Goal: Information Seeking & Learning: Learn about a topic

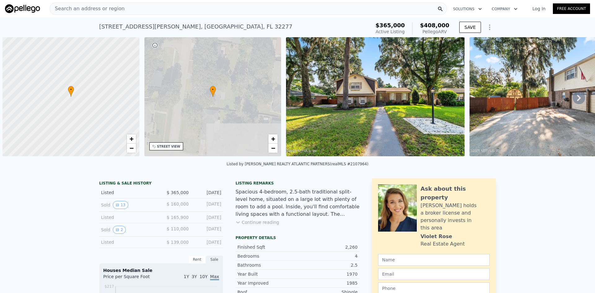
scroll to position [0, 2]
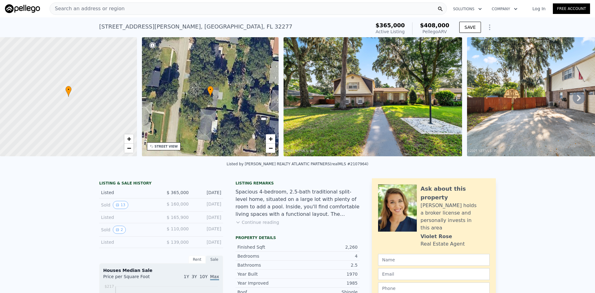
click at [185, 206] on span "$ 160,000" at bounding box center [178, 203] width 22 height 5
click at [118, 208] on button "13" at bounding box center [120, 205] width 15 height 8
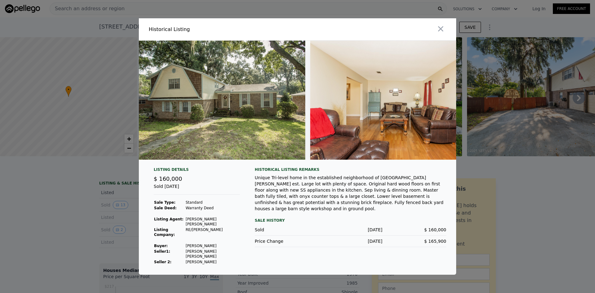
scroll to position [0, 0]
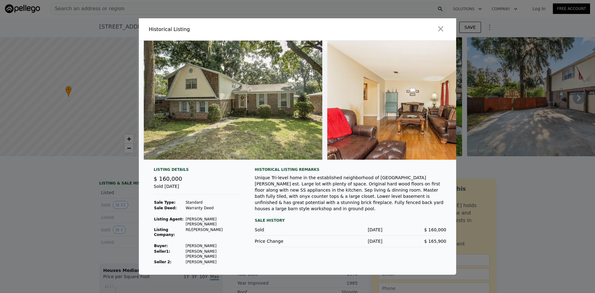
click at [446, 34] on div at bounding box center [378, 29] width 156 height 22
click at [444, 33] on icon "button" at bounding box center [440, 28] width 9 height 9
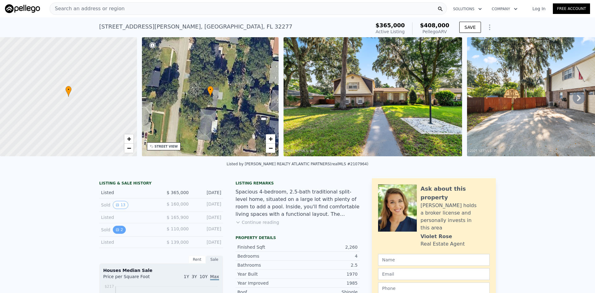
click at [116, 231] on icon "View historical data" at bounding box center [118, 230] width 4 height 4
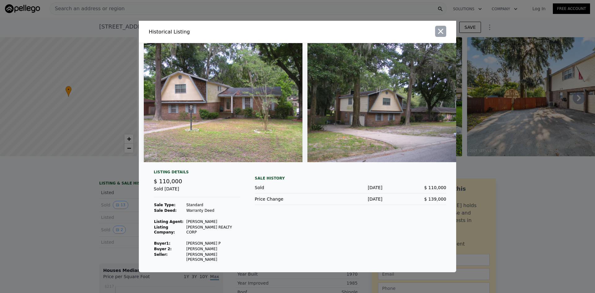
click at [444, 33] on icon "button" at bounding box center [440, 31] width 9 height 9
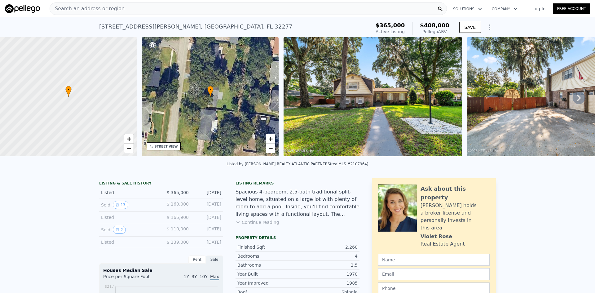
click at [88, 7] on span "Search an address or region" at bounding box center [87, 8] width 75 height 7
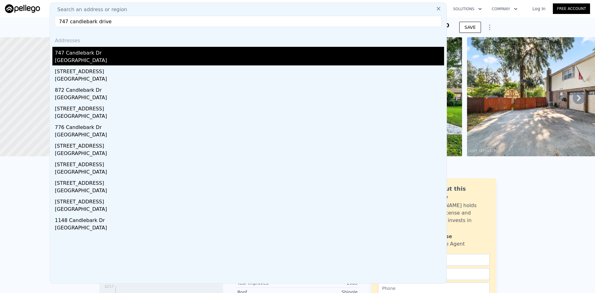
type input "747 candlebark drive"
click at [77, 54] on div "747 Candlebark Dr" at bounding box center [249, 52] width 389 height 10
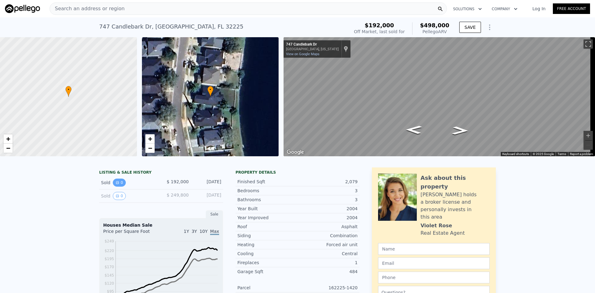
click at [113, 186] on button "0" at bounding box center [119, 182] width 13 height 8
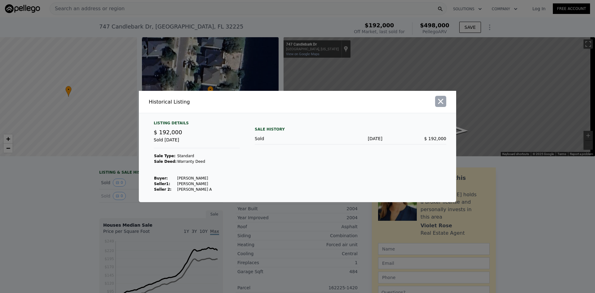
click at [442, 99] on icon "button" at bounding box center [440, 101] width 5 height 5
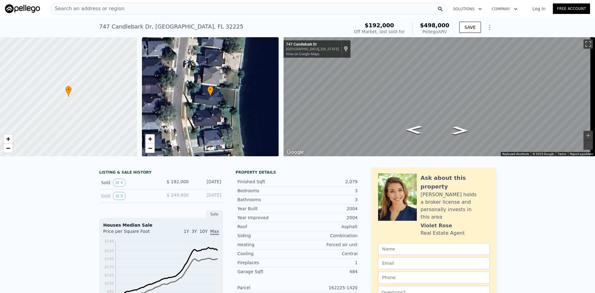
click at [158, 198] on div "Sold 0 $ 249,800 [DATE]" at bounding box center [161, 195] width 124 height 13
click at [116, 198] on icon "View historical data" at bounding box center [118, 196] width 4 height 4
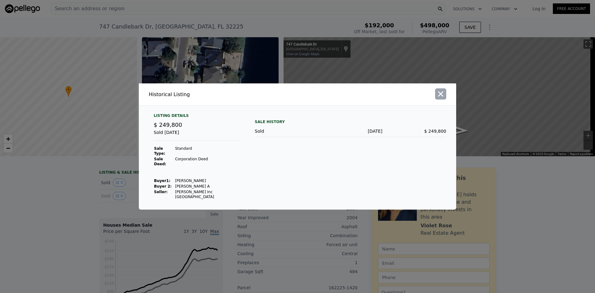
click at [438, 98] on icon "button" at bounding box center [440, 94] width 9 height 9
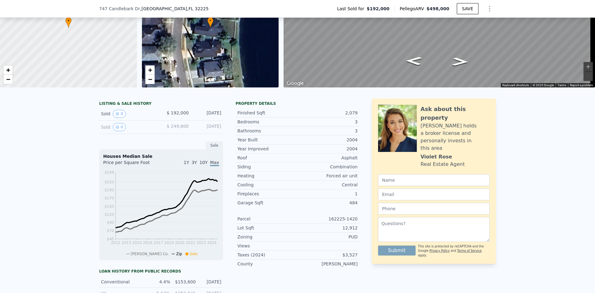
scroll to position [2, 0]
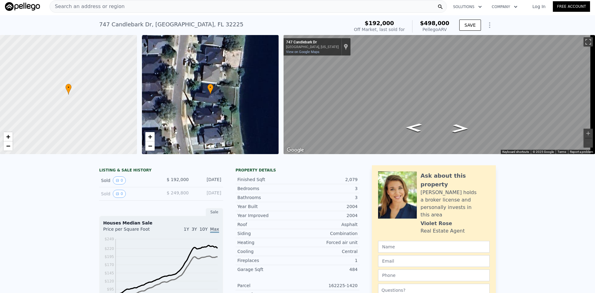
click at [88, 6] on span "Search an address or region" at bounding box center [87, 6] width 75 height 7
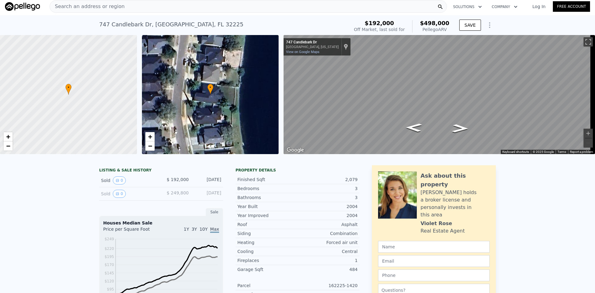
click at [175, 182] on span "$ 192,000" at bounding box center [178, 179] width 22 height 5
click at [94, 7] on span "Search an address or region" at bounding box center [87, 6] width 75 height 7
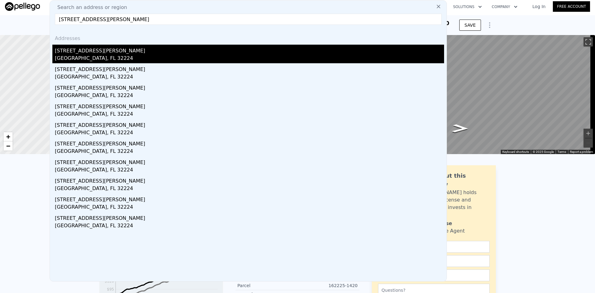
type input "[STREET_ADDRESS][PERSON_NAME]"
click at [82, 51] on div "[STREET_ADDRESS][PERSON_NAME]" at bounding box center [249, 50] width 389 height 10
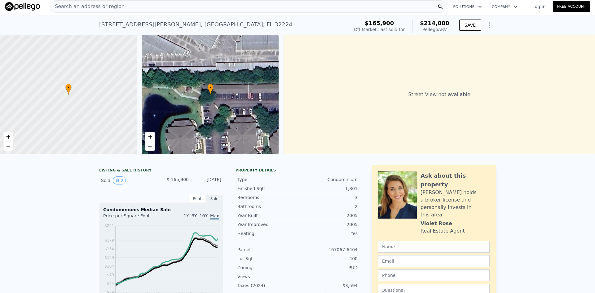
click at [89, 6] on span "Search an address or region" at bounding box center [87, 6] width 75 height 7
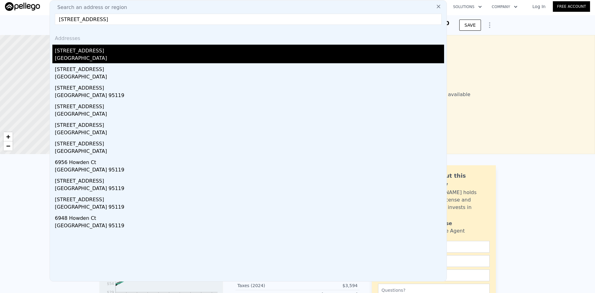
type input "[STREET_ADDRESS]"
click at [74, 54] on div "[STREET_ADDRESS]" at bounding box center [249, 50] width 389 height 10
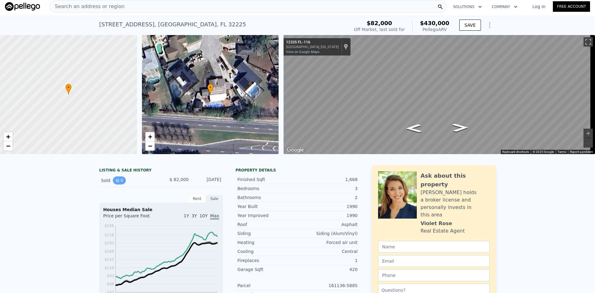
click at [119, 184] on button "0" at bounding box center [119, 180] width 13 height 8
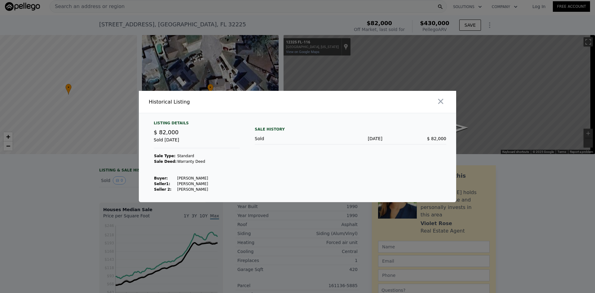
click at [56, 188] on div at bounding box center [297, 146] width 595 height 293
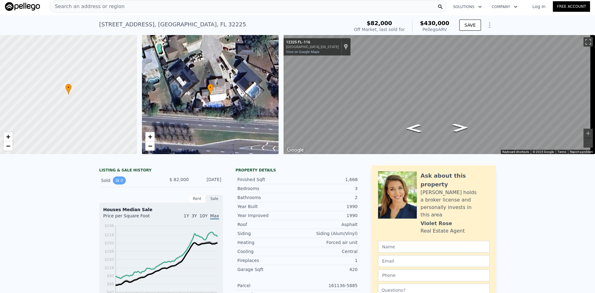
click at [119, 184] on button "0" at bounding box center [119, 180] width 13 height 8
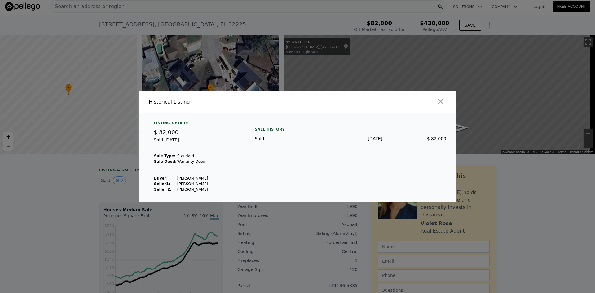
click at [67, 182] on div at bounding box center [297, 146] width 595 height 293
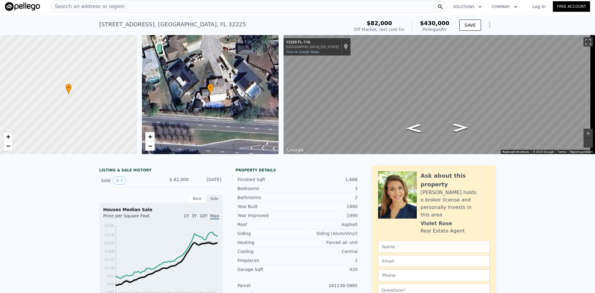
click at [84, 5] on span "Search an address or region" at bounding box center [87, 6] width 75 height 7
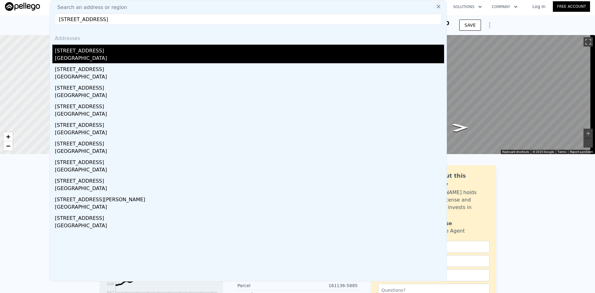
type input "[STREET_ADDRESS]"
click at [68, 53] on div "[STREET_ADDRESS]" at bounding box center [249, 50] width 389 height 10
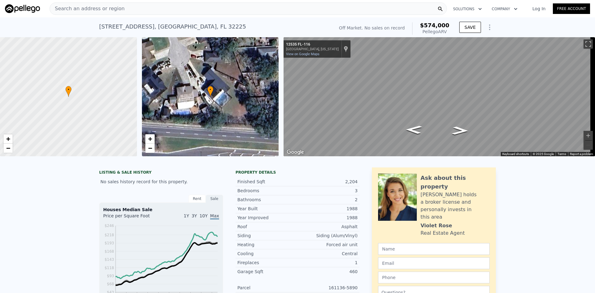
click at [86, 9] on span "Search an address or region" at bounding box center [87, 8] width 75 height 7
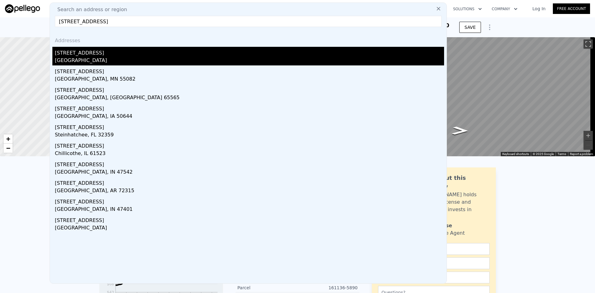
type input "[STREET_ADDRESS]"
click at [79, 55] on div "[STREET_ADDRESS]" at bounding box center [249, 52] width 389 height 10
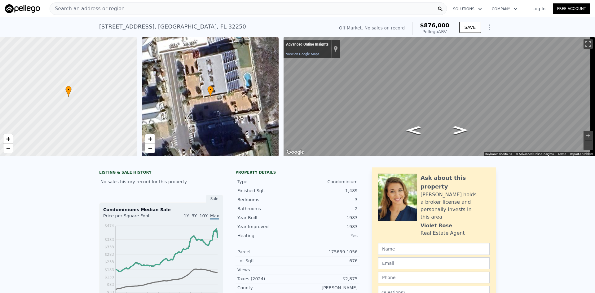
click at [97, 9] on span "Search an address or region" at bounding box center [87, 8] width 75 height 7
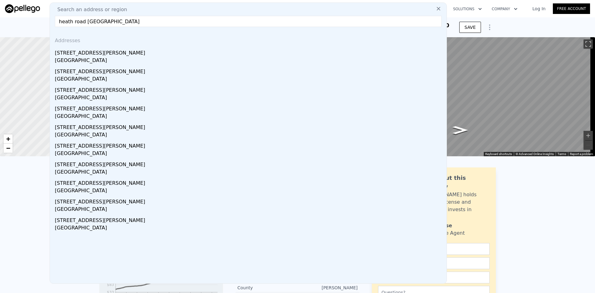
type input "heath road [GEOGRAPHIC_DATA]"
